Goal: Find specific page/section: Find specific page/section

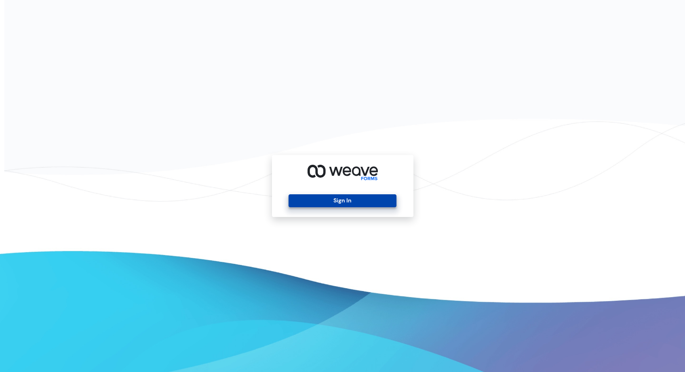
click at [323, 198] on button "Sign In" at bounding box center [343, 200] width 108 height 13
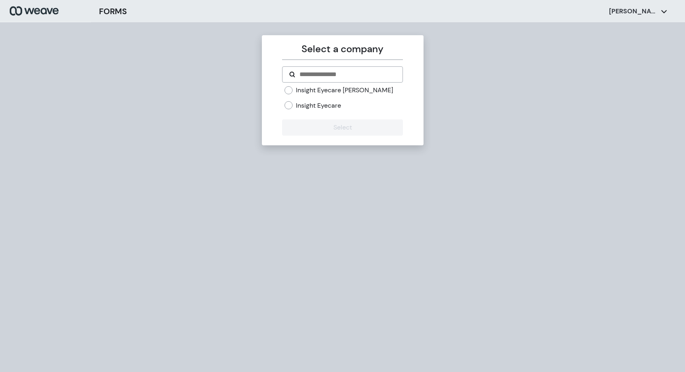
click at [327, 103] on label "Insight Eyecare" at bounding box center [318, 105] width 45 height 9
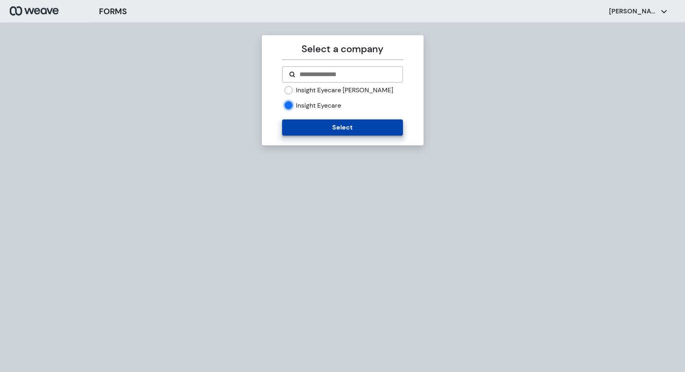
click at [328, 133] on button "Select" at bounding box center [342, 127] width 121 height 16
